Goal: Information Seeking & Learning: Learn about a topic

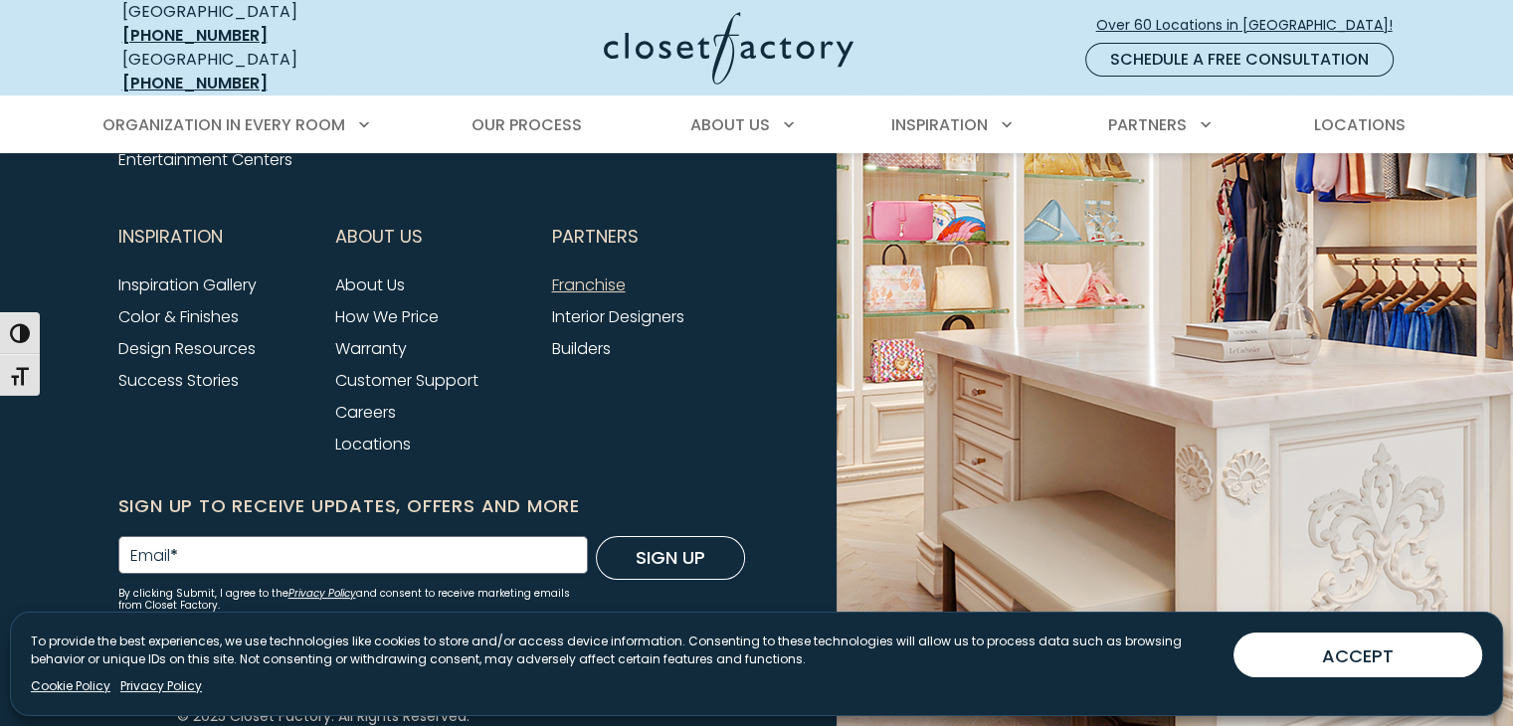
click at [568, 273] on link "Franchise" at bounding box center [589, 284] width 74 height 23
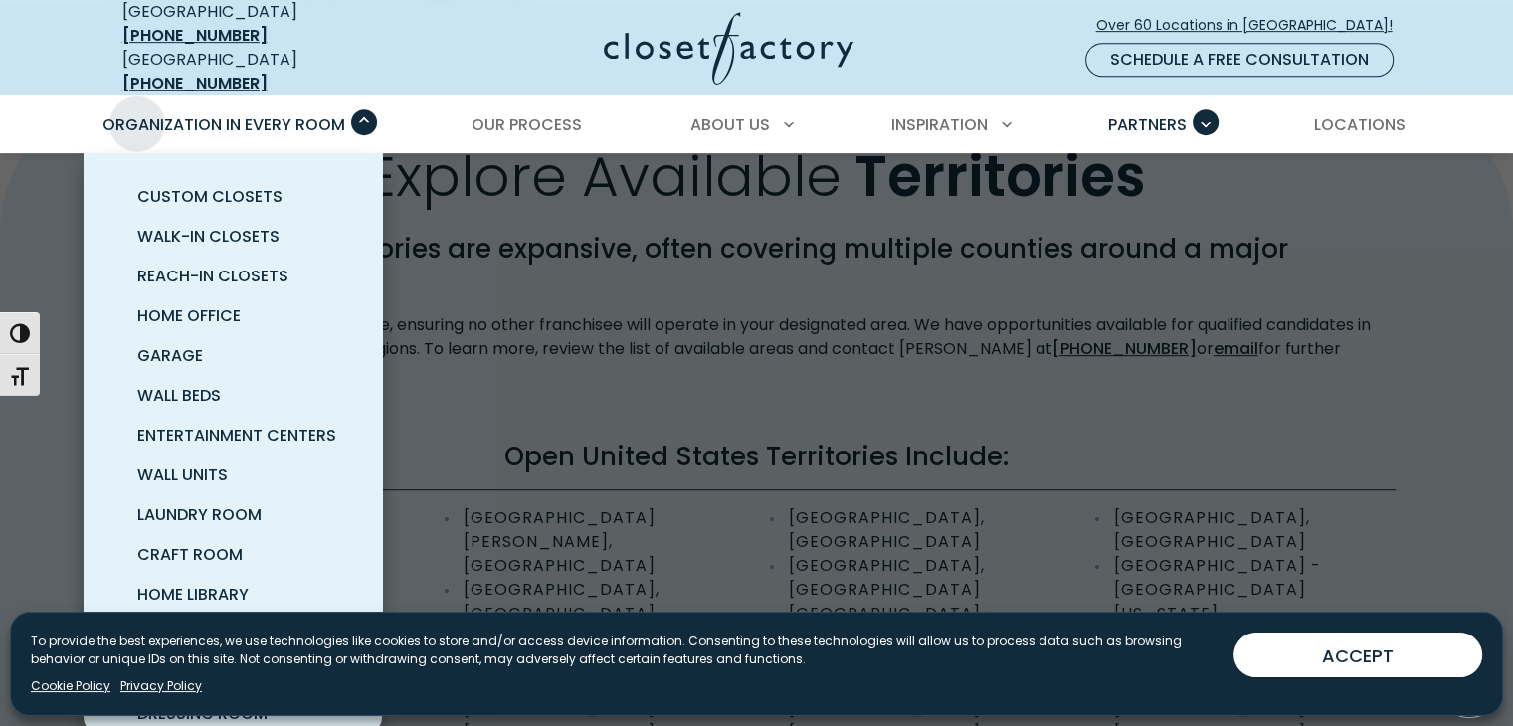
scroll to position [895, 0]
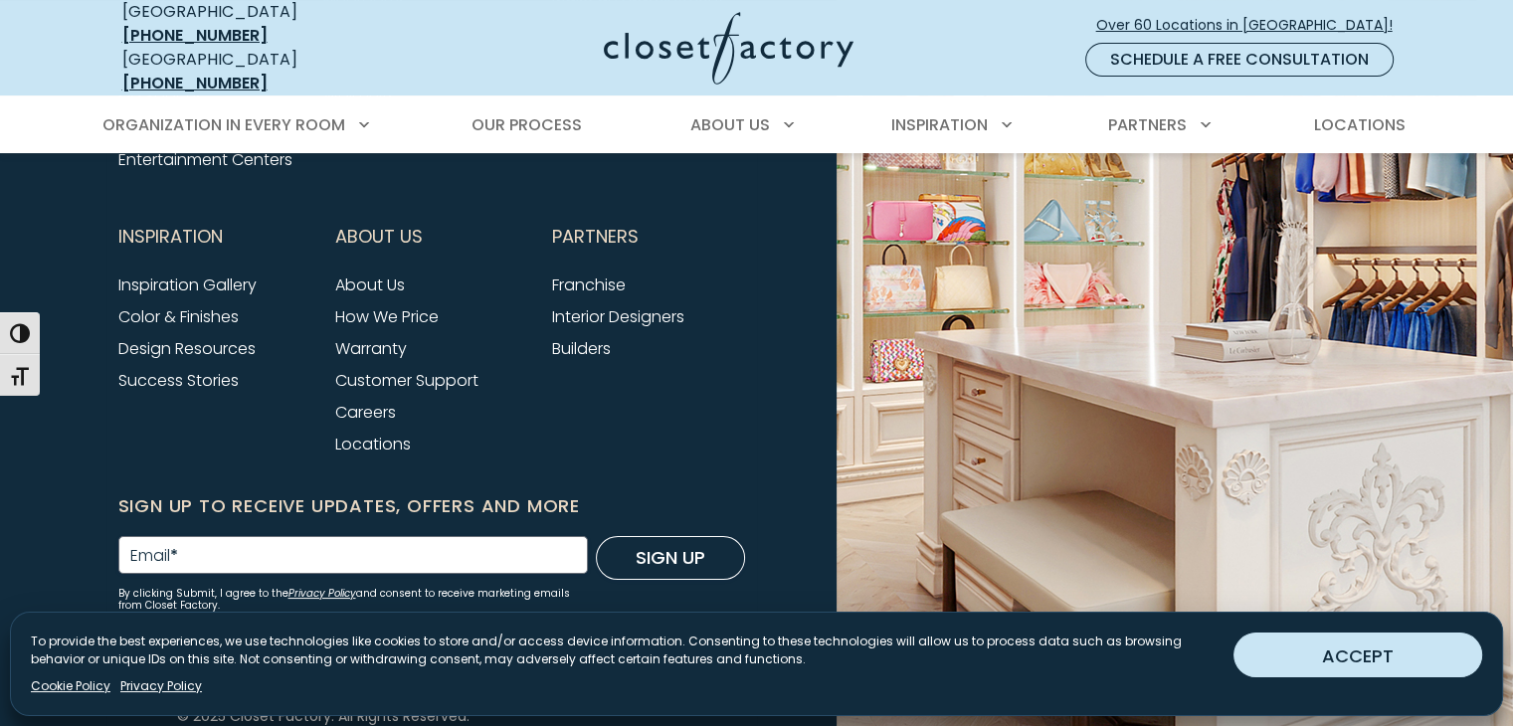
click at [1345, 650] on button "ACCEPT" at bounding box center [1357, 655] width 249 height 45
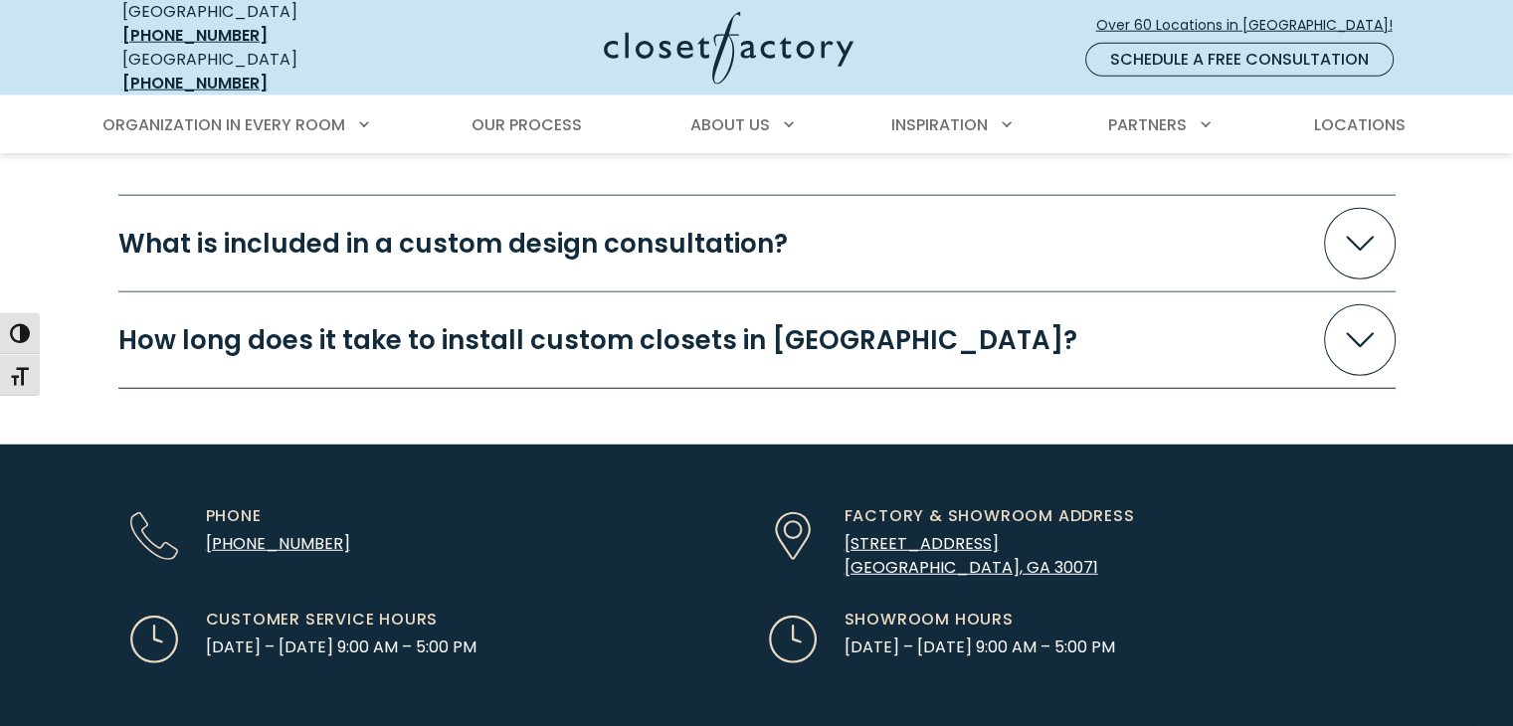
scroll to position [5258, 0]
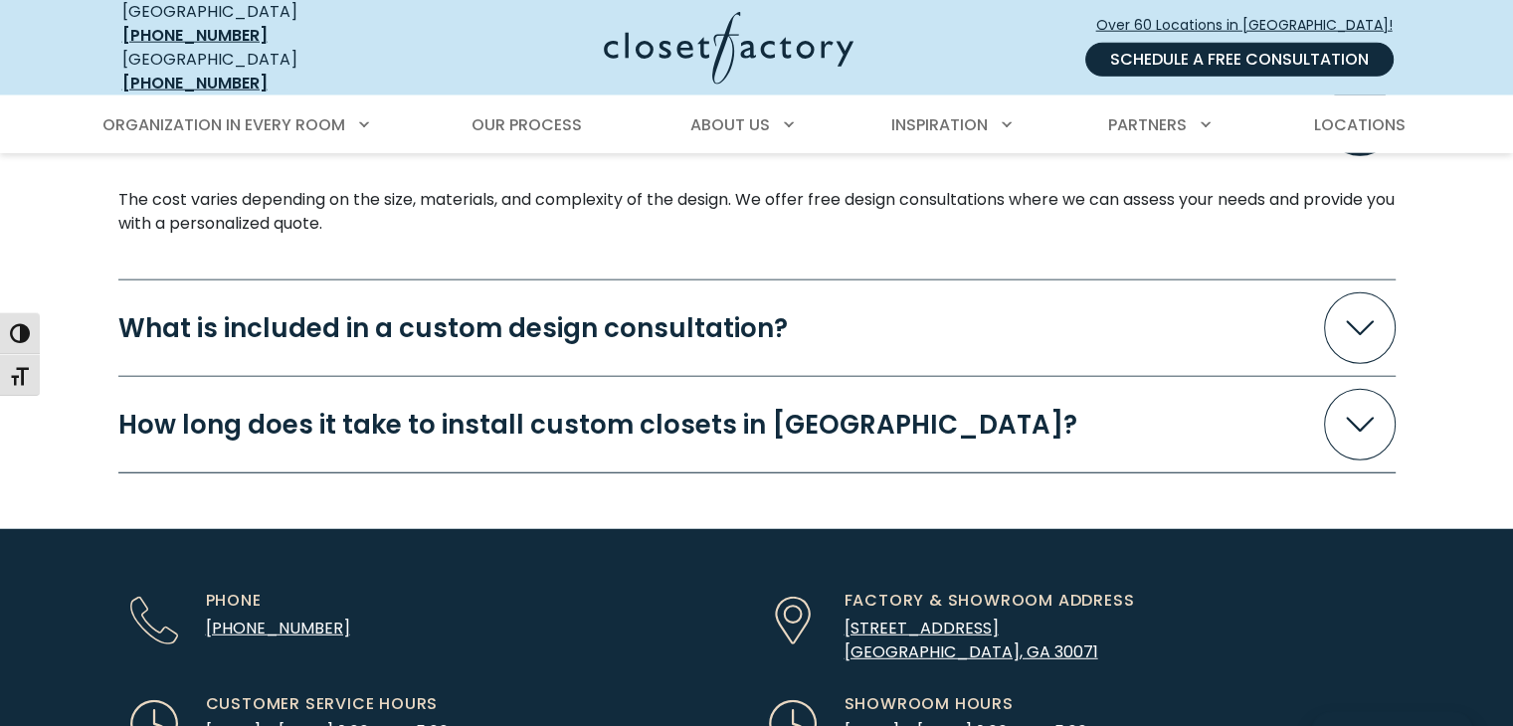
click at [1234, 51] on link "Schedule a Free Consultation" at bounding box center [1239, 60] width 308 height 34
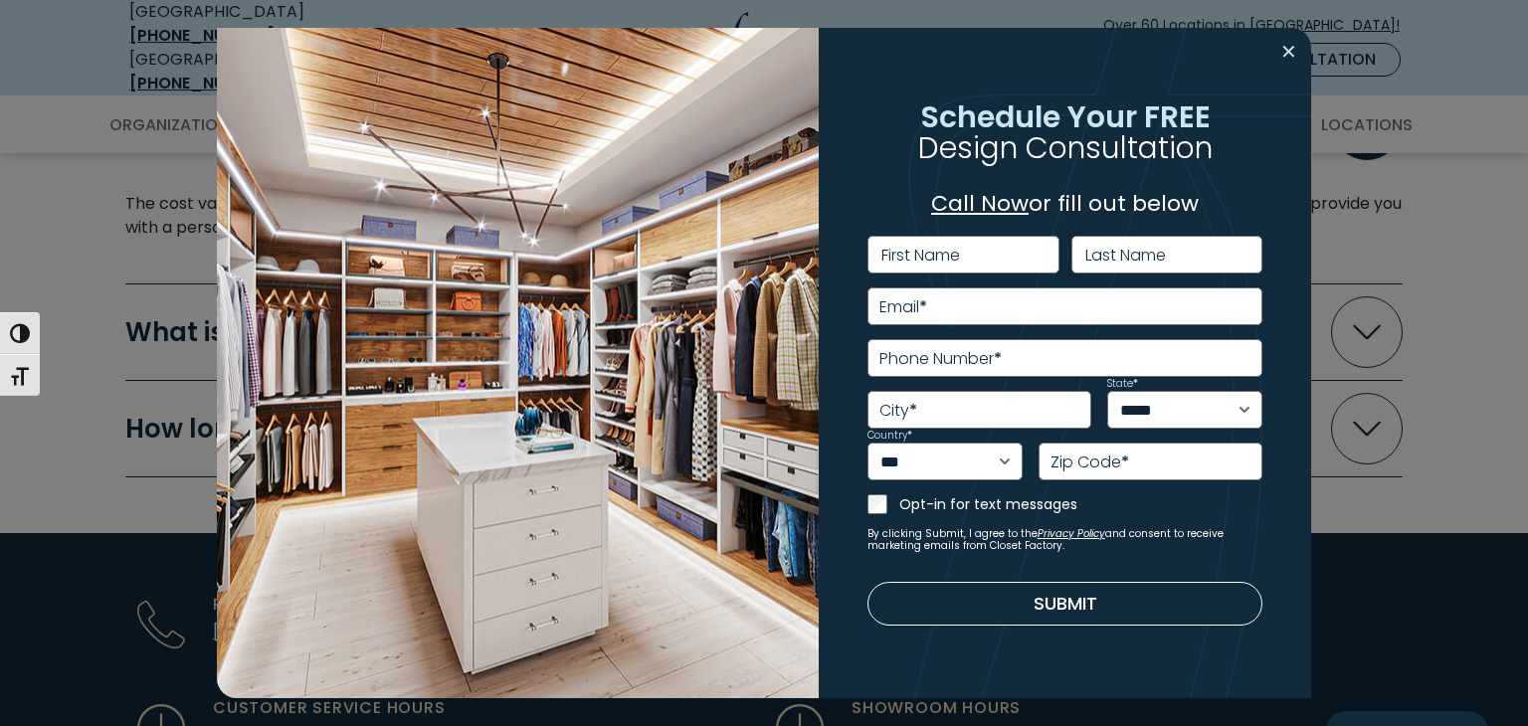
click at [1281, 46] on button "Close modal" at bounding box center [1288, 52] width 29 height 32
